Goal: Information Seeking & Learning: Learn about a topic

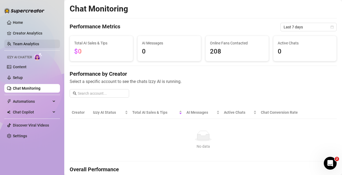
click at [20, 45] on link "Team Analytics" at bounding box center [26, 44] width 26 height 4
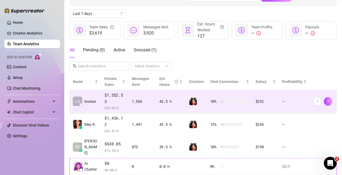
scroll to position [65, 0]
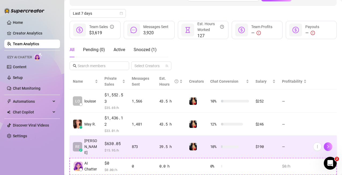
click at [229, 147] on td "10 %" at bounding box center [229, 147] width 45 height 22
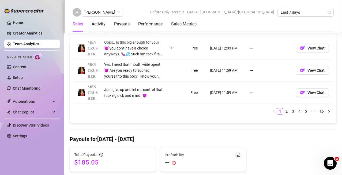
scroll to position [557, 0]
click at [284, 113] on link "2" at bounding box center [287, 112] width 6 height 6
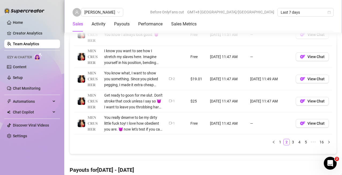
scroll to position [505, 0]
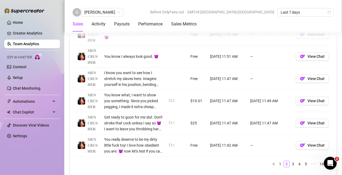
click at [169, 124] on icon "video-camera" at bounding box center [170, 122] width 3 height 3
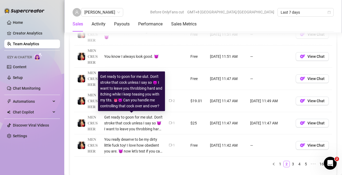
click at [122, 127] on div "Get ready to goon for me slut. Don't stroke that cock unless I say so 😈 I want …" at bounding box center [133, 123] width 58 height 18
click at [124, 92] on div "Get ready to goon for me slut. Don't stroke that cock unless I say so 😈 I want …" at bounding box center [131, 91] width 63 height 35
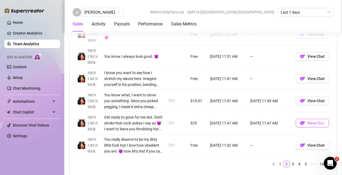
click at [308, 127] on button "View Chat" at bounding box center [312, 123] width 33 height 9
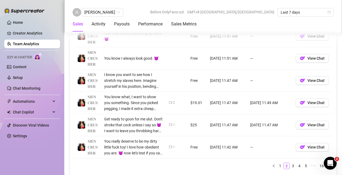
scroll to position [504, 0]
